Goal: Information Seeking & Learning: Compare options

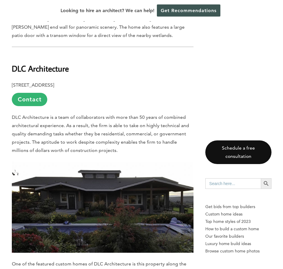
scroll to position [1097, 0]
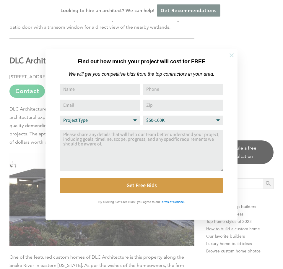
click at [231, 54] on icon at bounding box center [232, 55] width 4 height 4
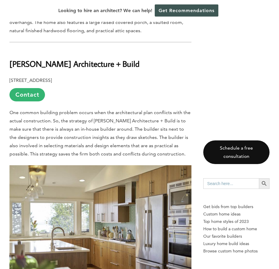
scroll to position [1267, 0]
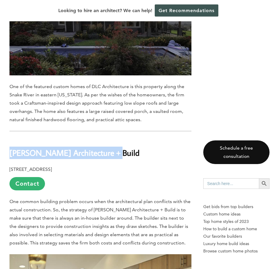
drag, startPoint x: 121, startPoint y: 104, endPoint x: 1, endPoint y: 91, distance: 120.1
copy b "[PERSON_NAME] Architecture + Build"
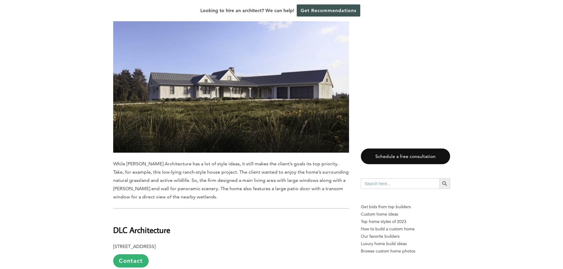
scroll to position [971, 0]
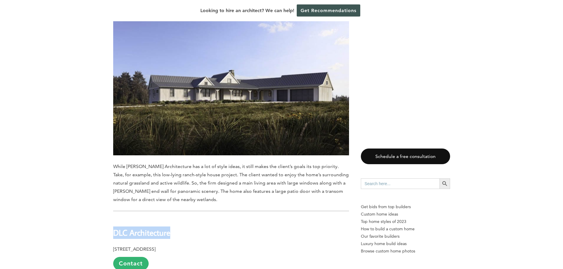
drag, startPoint x: 178, startPoint y: 177, endPoint x: 109, endPoint y: 180, distance: 69.2
copy b "DLC Architecture"
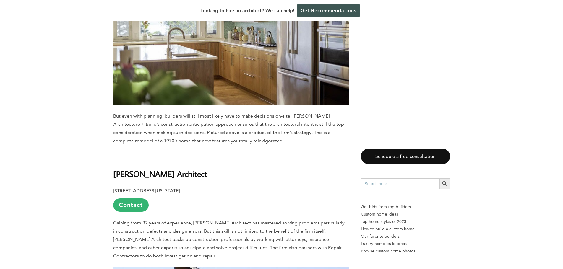
scroll to position [1533, 0]
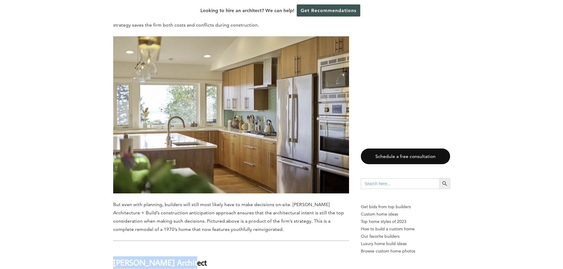
drag, startPoint x: 193, startPoint y: 209, endPoint x: 95, endPoint y: 199, distance: 98.1
copy b "[PERSON_NAME] Architect"
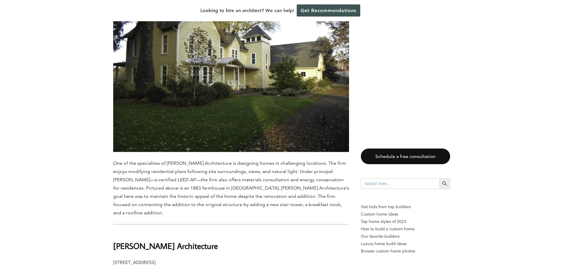
scroll to position [646, 0]
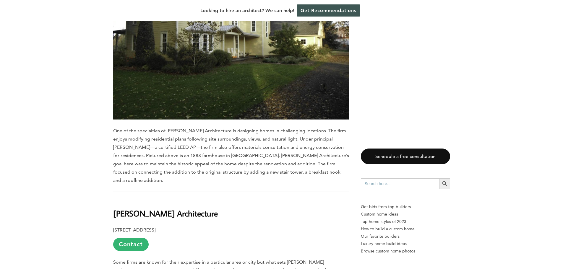
drag, startPoint x: 213, startPoint y: 167, endPoint x: 199, endPoint y: 167, distance: 13.9
click at [199, 199] on h2 "[PERSON_NAME] Architecture" at bounding box center [231, 209] width 236 height 20
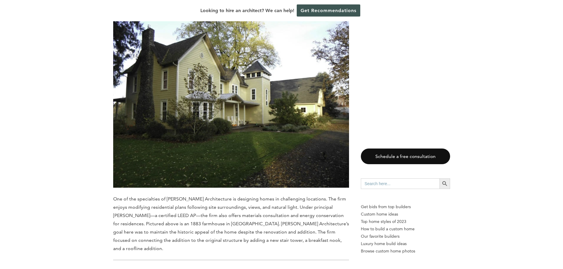
scroll to position [617, 0]
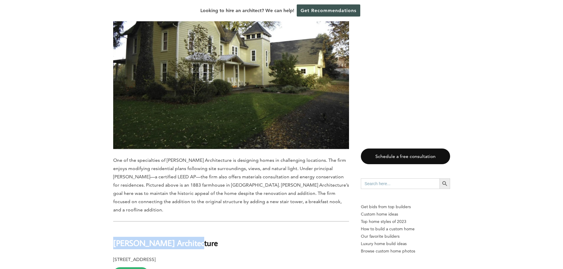
drag, startPoint x: 209, startPoint y: 198, endPoint x: 89, endPoint y: 191, distance: 120.7
copy b "[PERSON_NAME] Architecture"
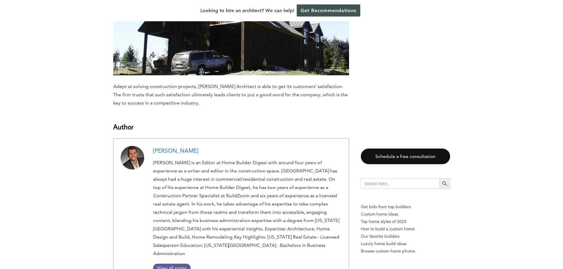
scroll to position [1976, 0]
